Goal: Check status: Check status

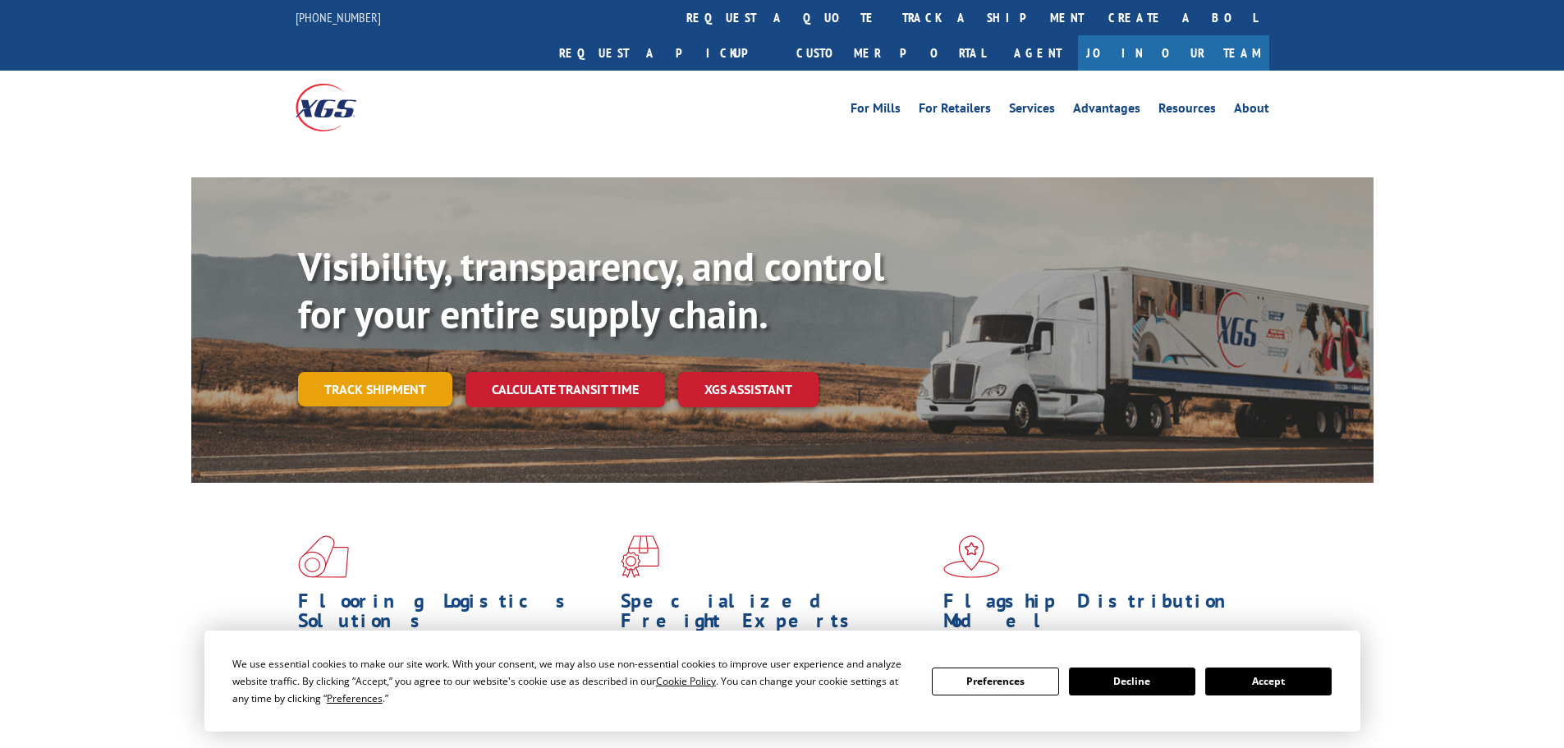
click at [365, 372] on link "Track shipment" at bounding box center [375, 389] width 154 height 34
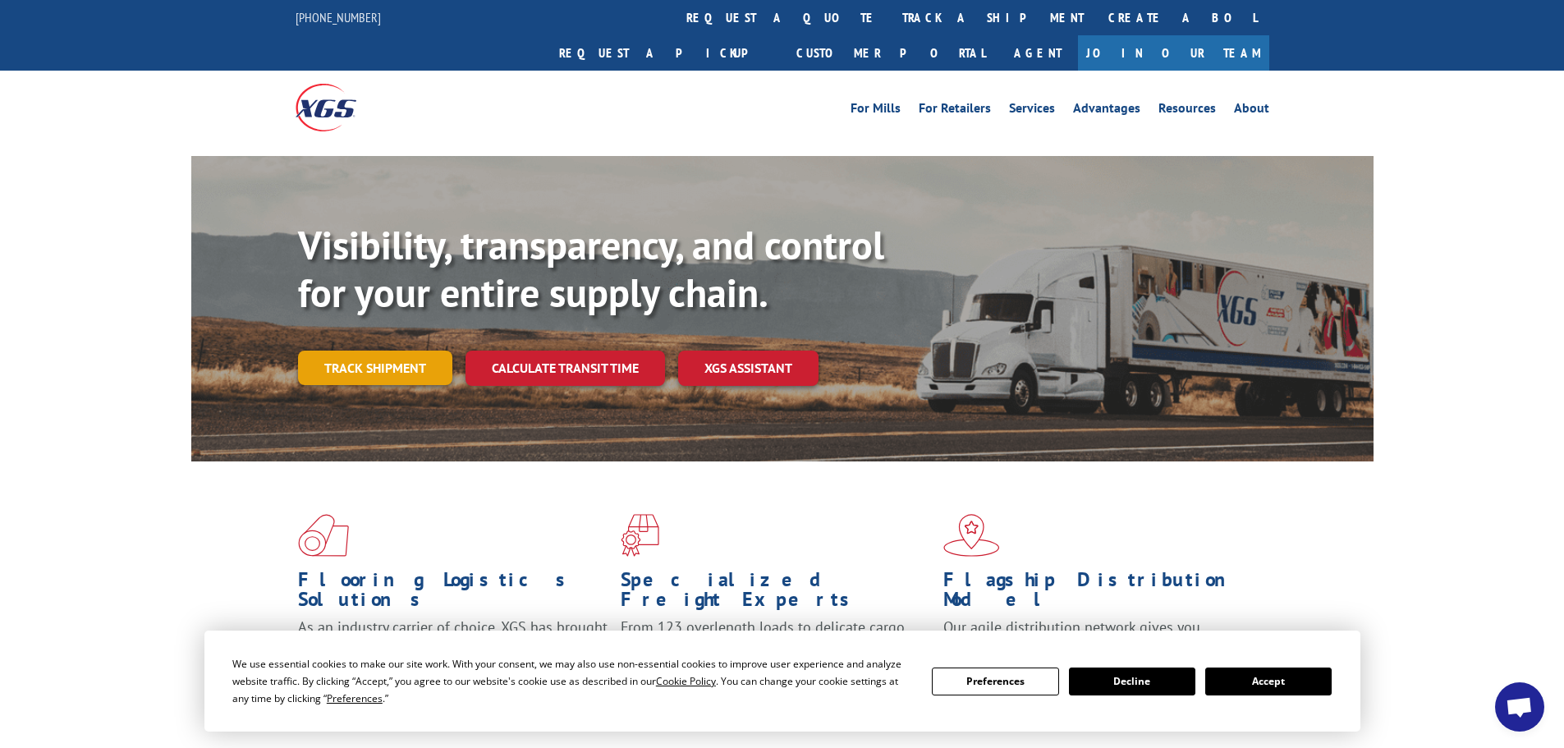
click at [435, 351] on link "Track shipment" at bounding box center [375, 368] width 154 height 34
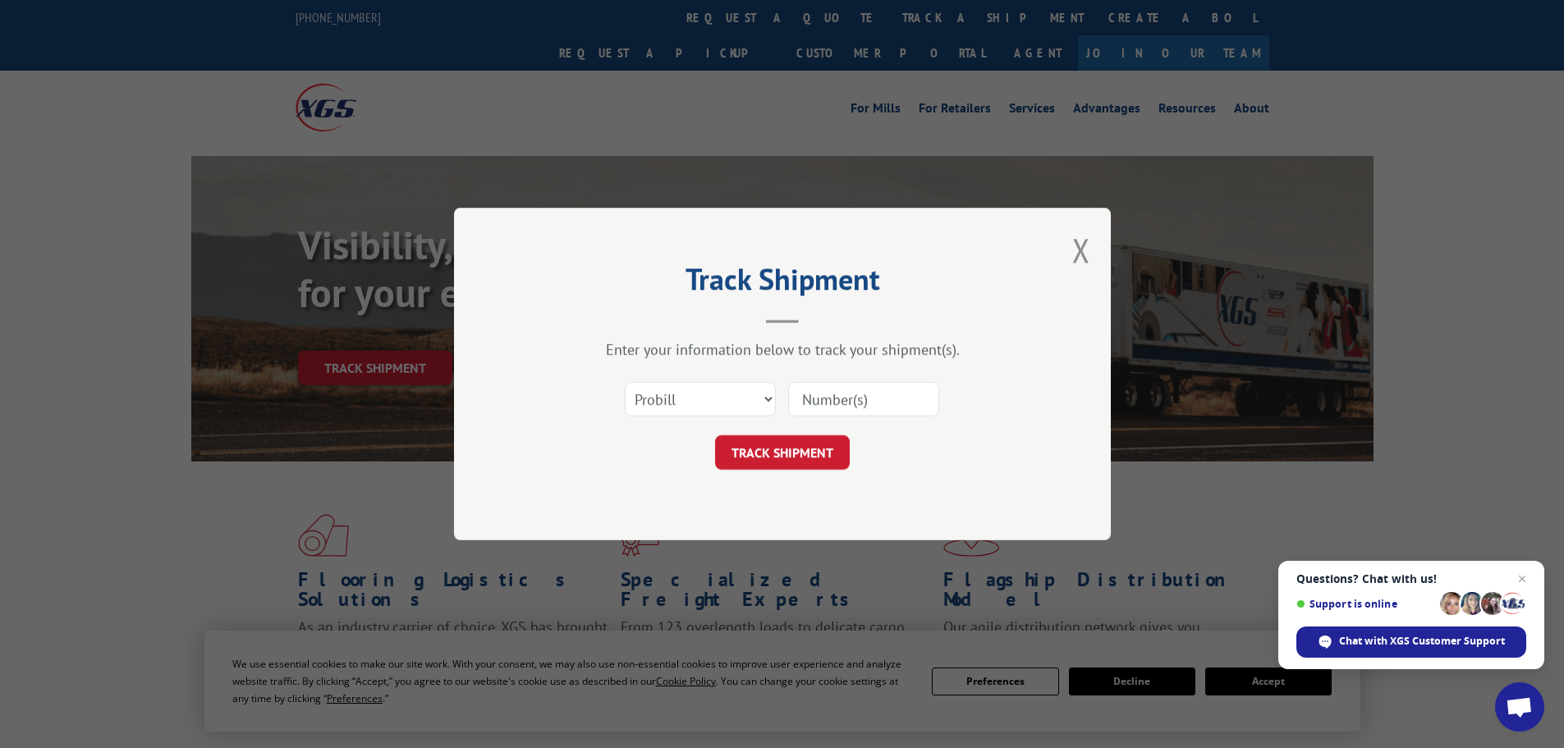
paste input "16999078"
type input "16999078"
click at [770, 440] on button "TRACK SHIPMENT" at bounding box center [782, 452] width 135 height 34
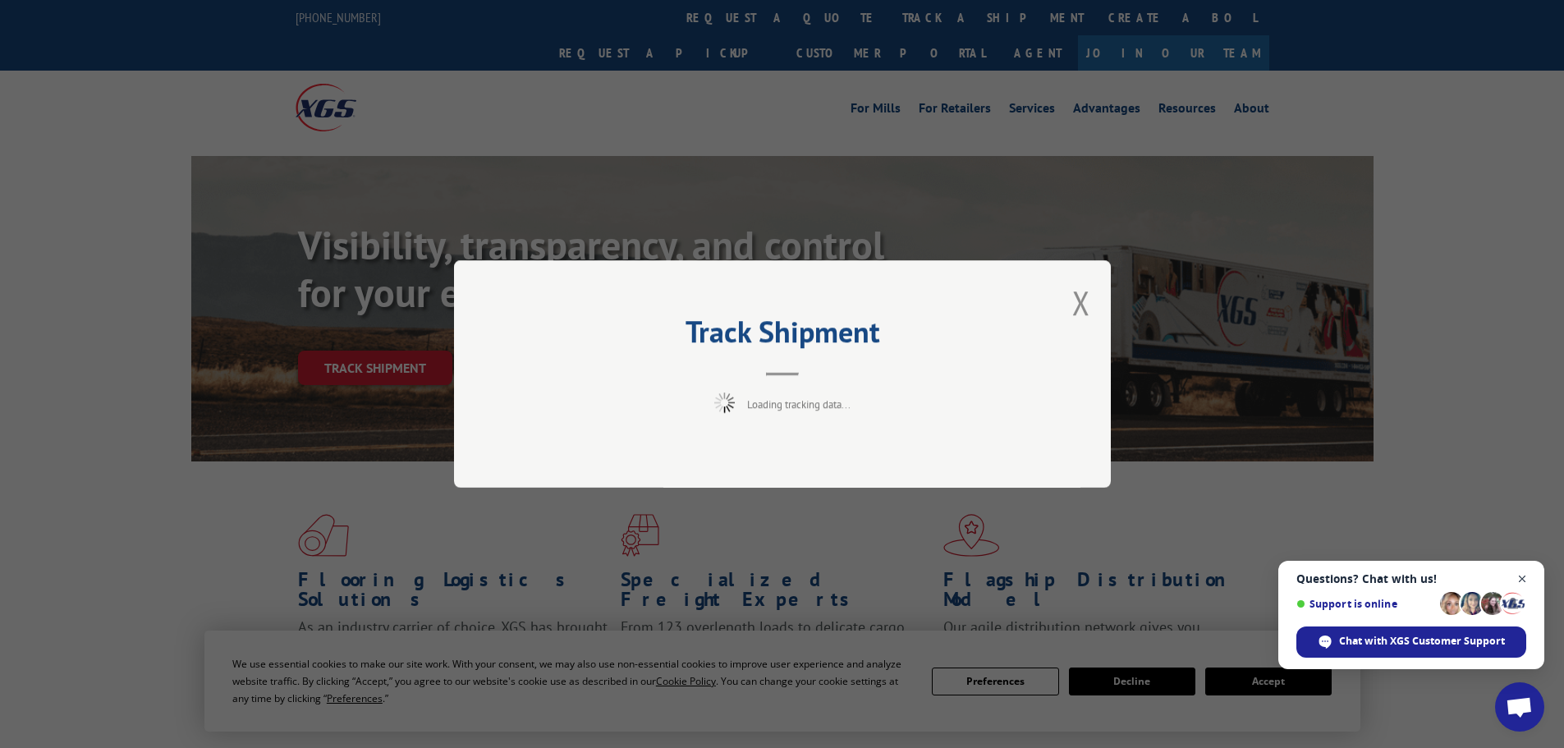
click at [1524, 573] on span "Close chat" at bounding box center [1522, 579] width 21 height 21
click at [1524, 573] on div "Track Shipment Loading tracking data..." at bounding box center [782, 374] width 1564 height 748
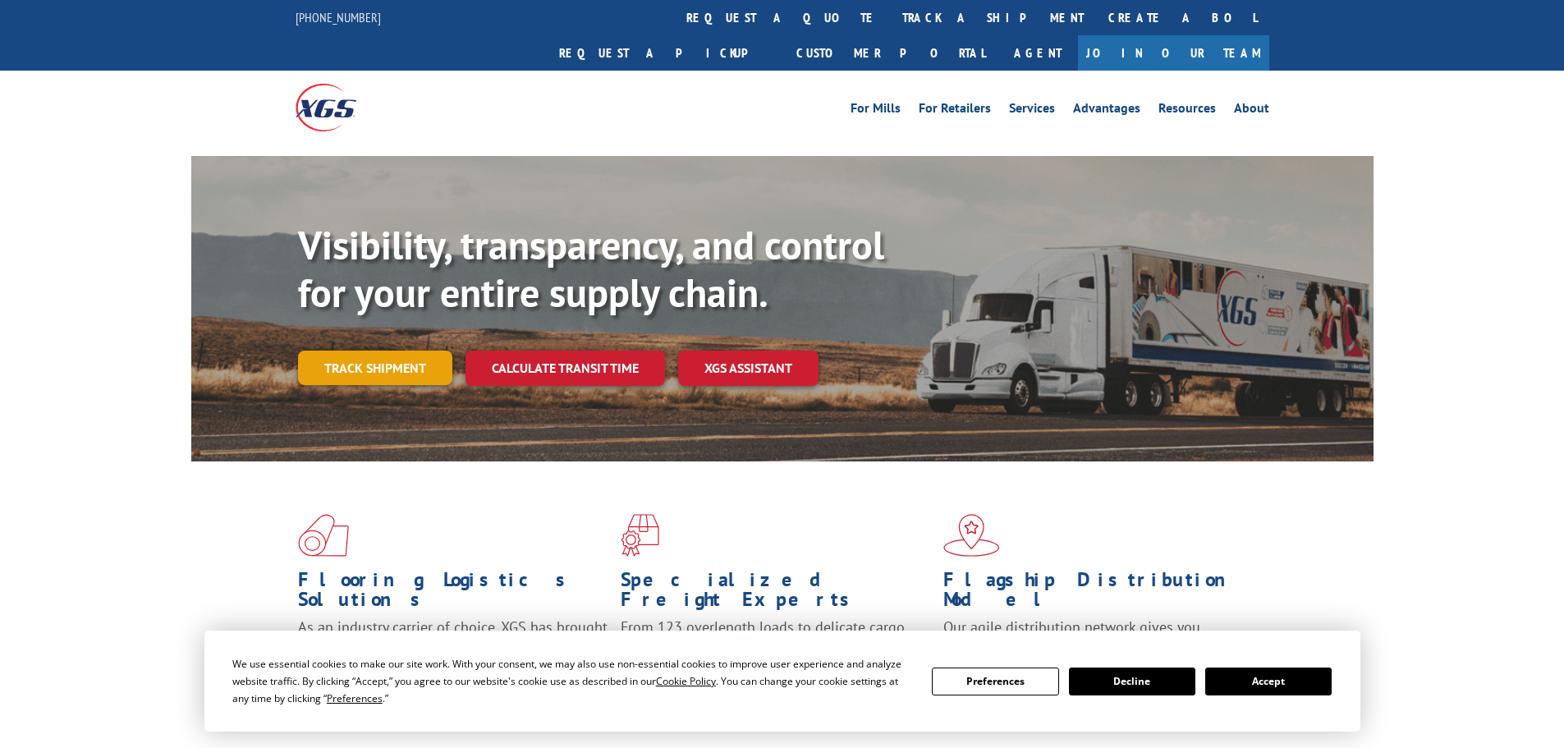
click at [367, 351] on link "Track shipment" at bounding box center [375, 368] width 154 height 34
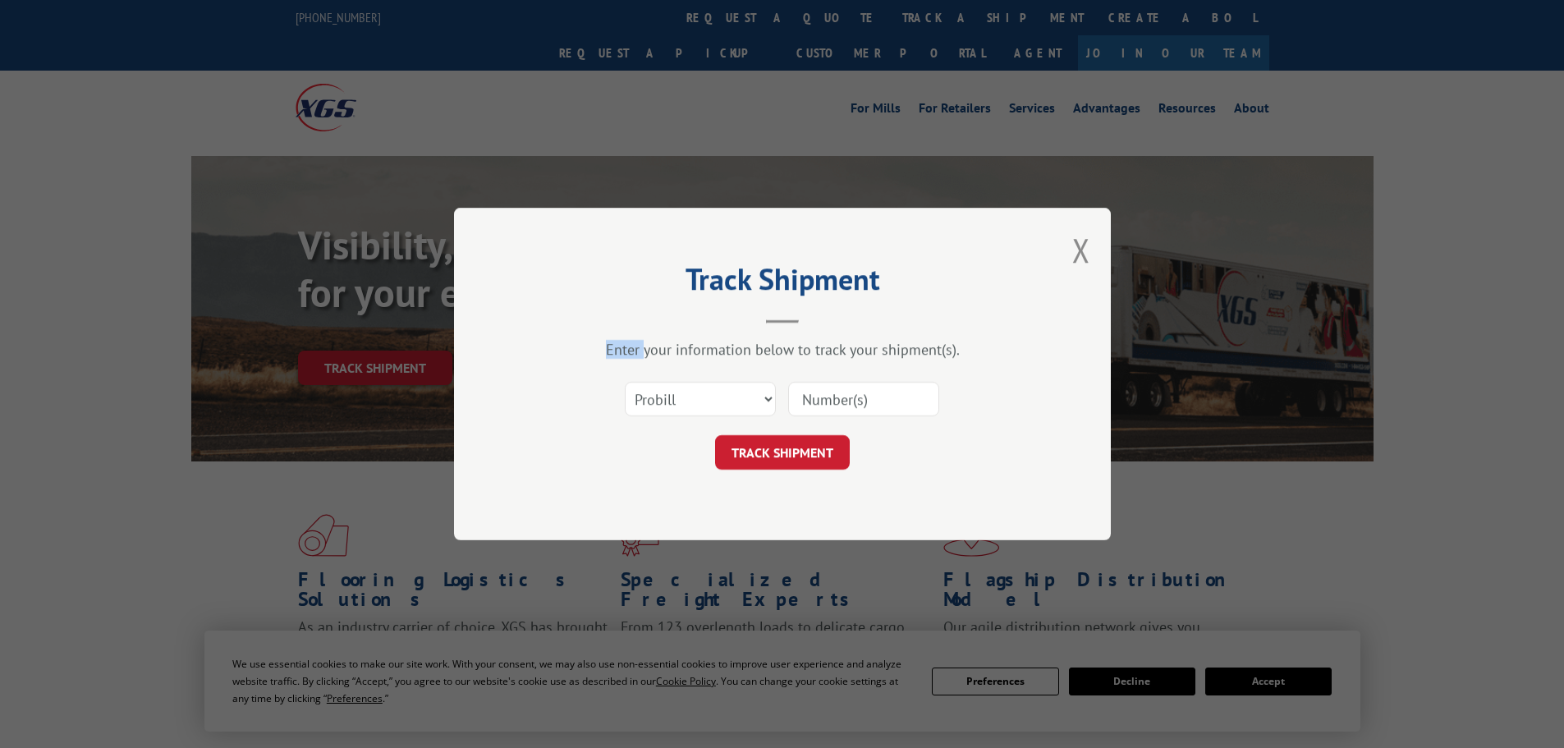
drag, startPoint x: 367, startPoint y: 337, endPoint x: 378, endPoint y: 330, distance: 13.0
click at [367, 337] on div "Track Shipment Enter your information below to track your shipment(s). Select c…" at bounding box center [782, 374] width 1564 height 748
drag, startPoint x: 723, startPoint y: 405, endPoint x: 719, endPoint y: 414, distance: 9.6
click at [723, 405] on select "Select category... Probill BOL PO" at bounding box center [700, 399] width 151 height 34
select select "po"
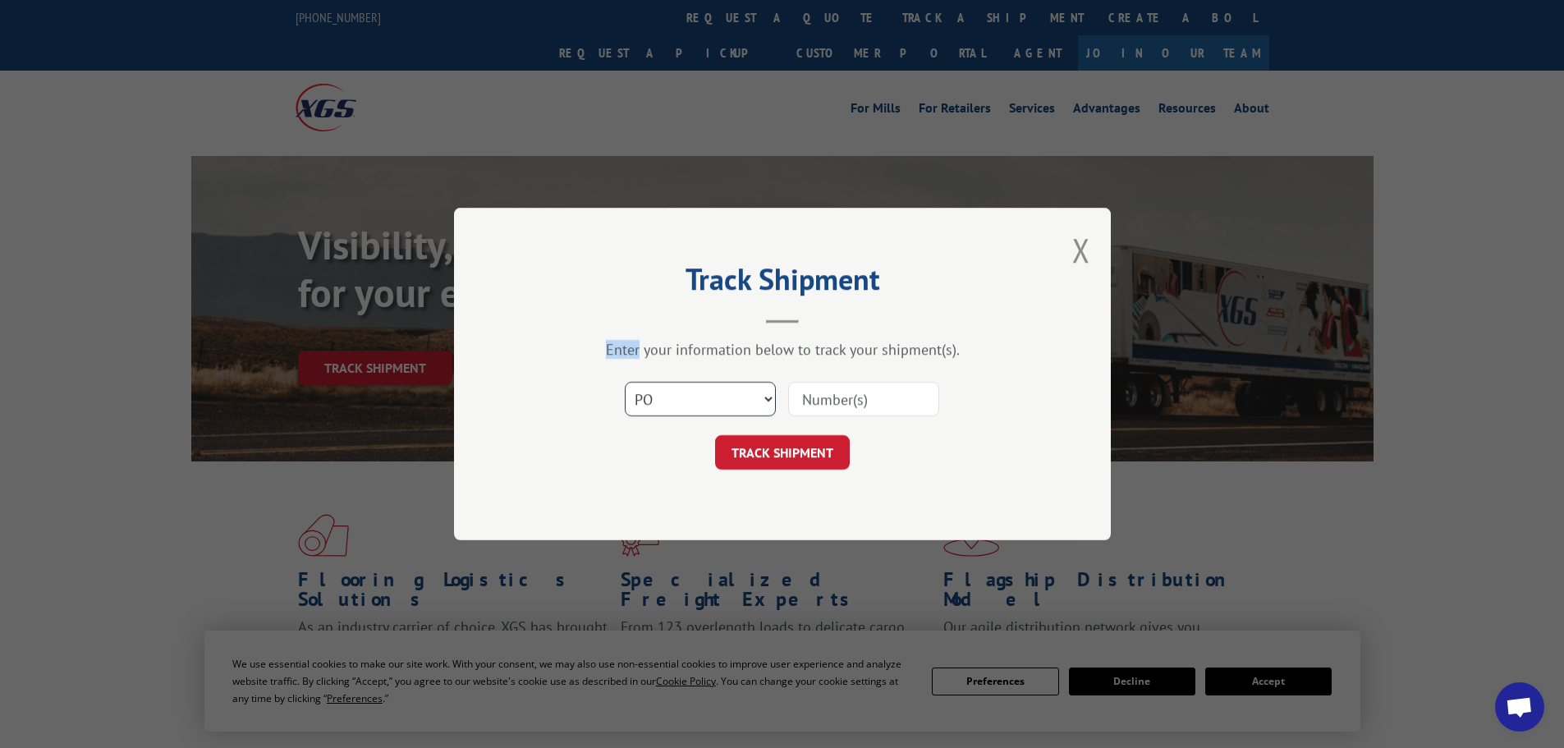
click at [625, 382] on select "Select category... Probill BOL PO" at bounding box center [700, 399] width 151 height 34
click at [842, 400] on input at bounding box center [863, 399] width 151 height 34
paste input "14367164"
type input "14367164"
drag, startPoint x: 788, startPoint y: 449, endPoint x: 863, endPoint y: 462, distance: 75.9
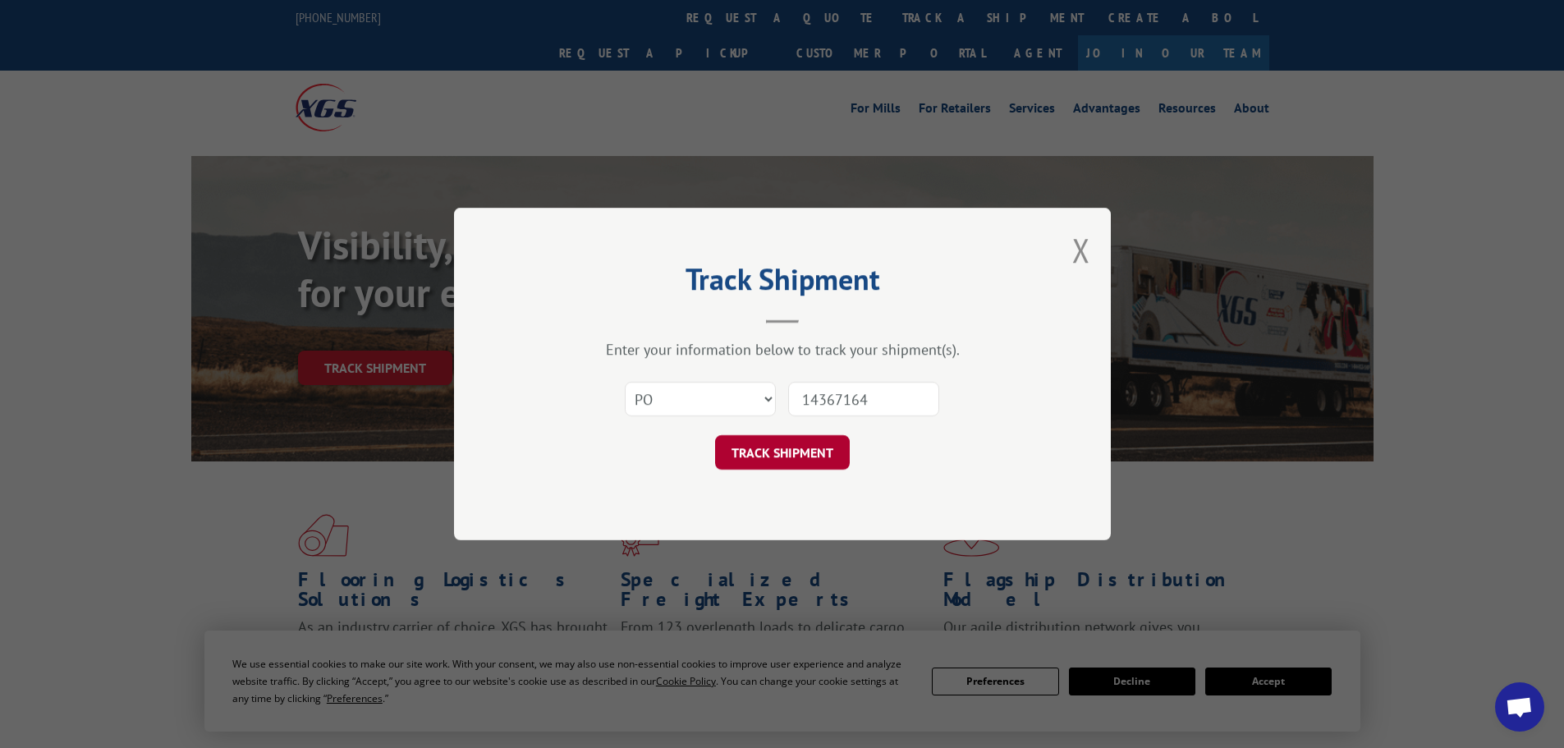
click at [789, 449] on button "TRACK SHIPMENT" at bounding box center [782, 452] width 135 height 34
